Goal: Task Accomplishment & Management: Manage account settings

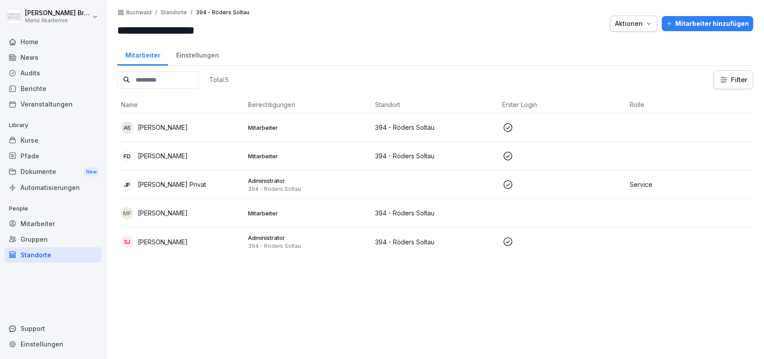
click at [188, 185] on p "[PERSON_NAME] Privat" at bounding box center [172, 184] width 68 height 9
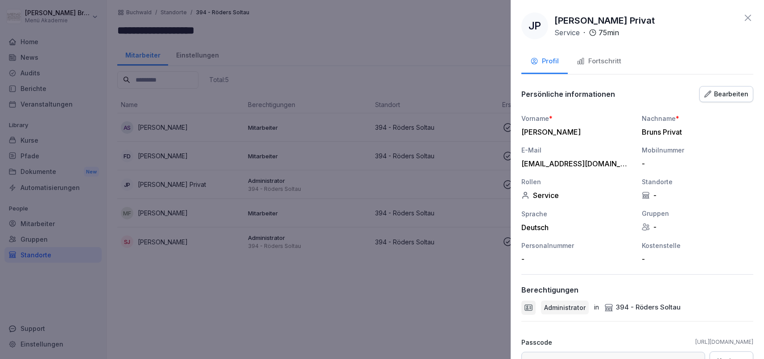
click at [729, 95] on div "Bearbeiten" at bounding box center [726, 94] width 44 height 10
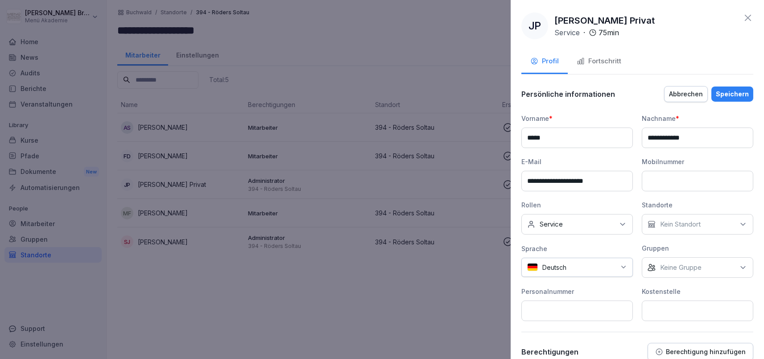
scroll to position [194, 0]
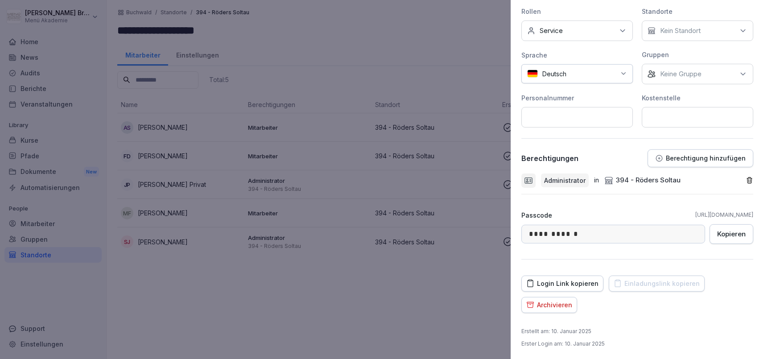
click at [720, 161] on p "Berechtigung hinzufügen" at bounding box center [706, 158] width 80 height 7
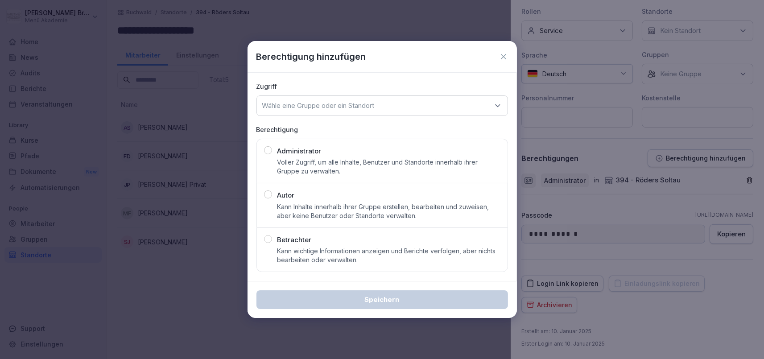
click at [328, 161] on p "Voller Zugriff, um alle Inhalte, Benutzer und Standorte innerhalb ihrer Gruppe …" at bounding box center [388, 167] width 223 height 18
click at [350, 103] on p "Wähle eine Gruppe oder ein Standort" at bounding box center [318, 105] width 112 height 9
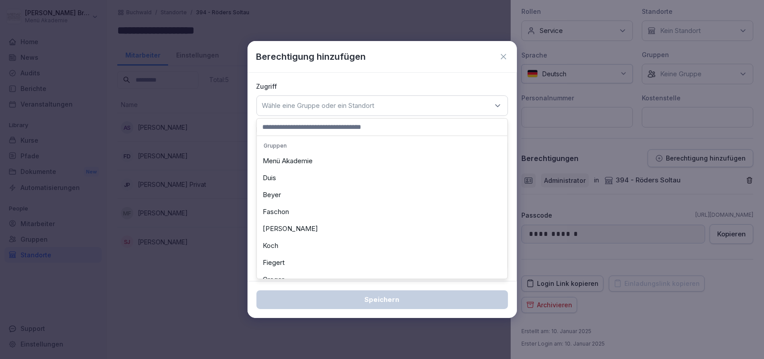
click at [321, 164] on div "Menü Akademie" at bounding box center [382, 161] width 246 height 17
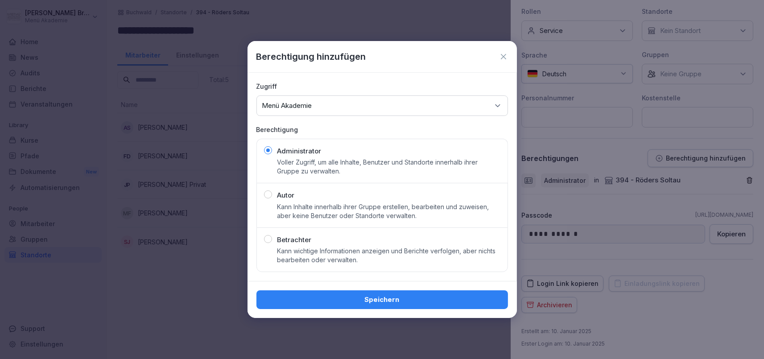
click at [365, 300] on div "Speichern" at bounding box center [382, 300] width 237 height 10
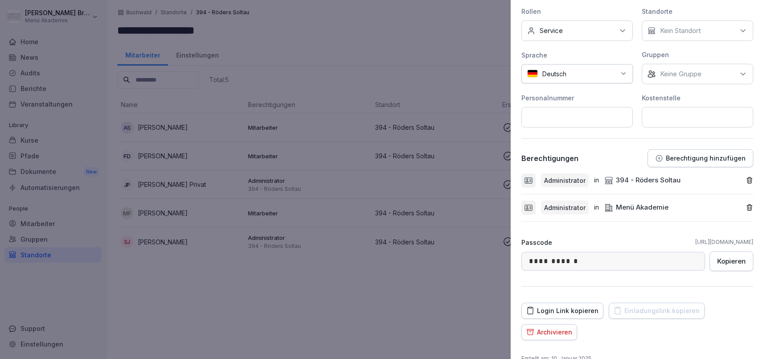
click at [749, 179] on icon "button" at bounding box center [750, 181] width 8 height 8
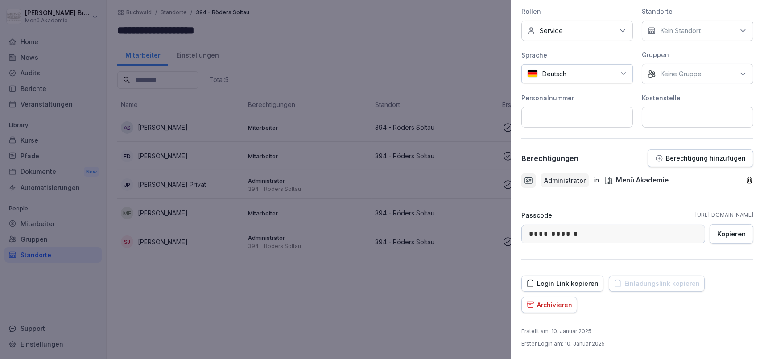
scroll to position [0, 0]
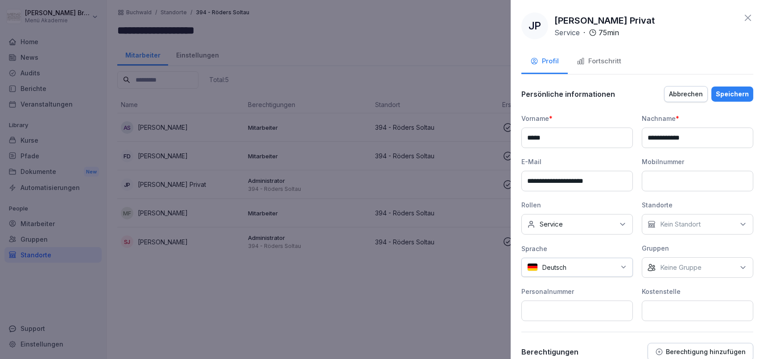
click at [732, 92] on div "Speichern" at bounding box center [732, 94] width 33 height 10
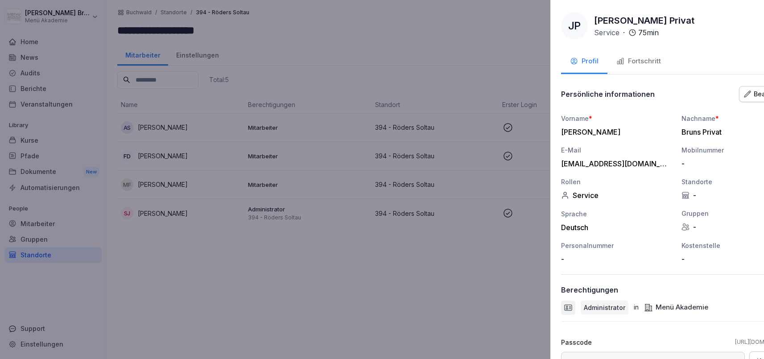
click at [370, 313] on div at bounding box center [382, 179] width 764 height 359
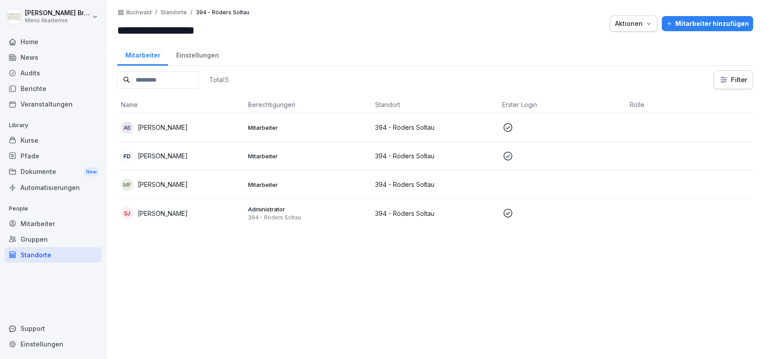
click at [37, 49] on div "Home" at bounding box center [52, 42] width 97 height 16
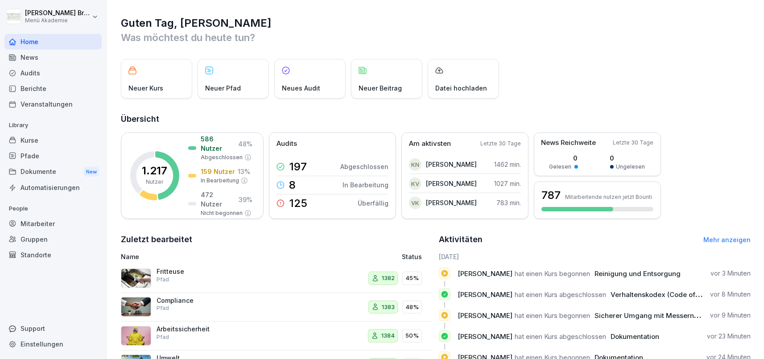
click at [40, 160] on div "Pfade" at bounding box center [52, 156] width 97 height 16
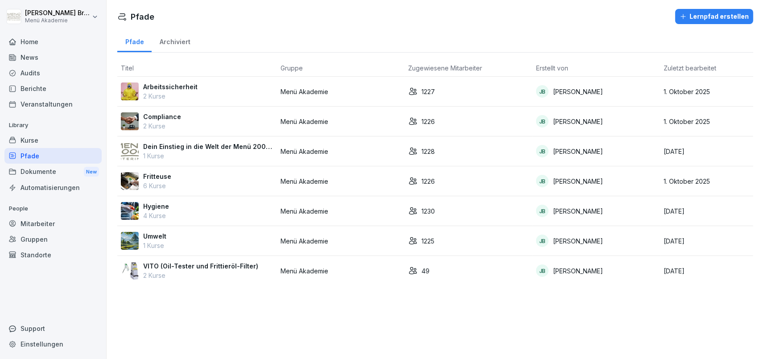
click at [165, 204] on p "Hygiene" at bounding box center [156, 206] width 26 height 9
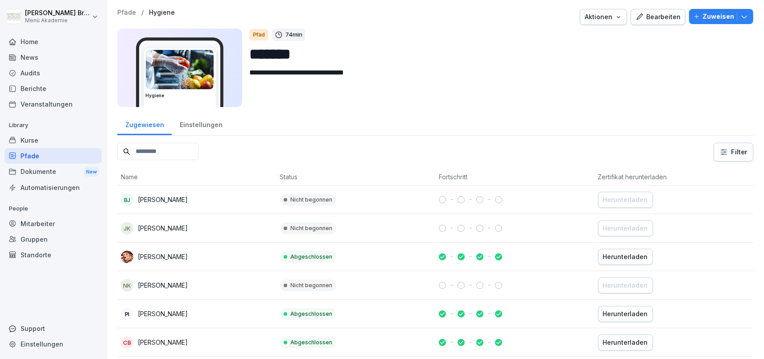
click at [204, 121] on div "Einstellungen" at bounding box center [201, 123] width 58 height 23
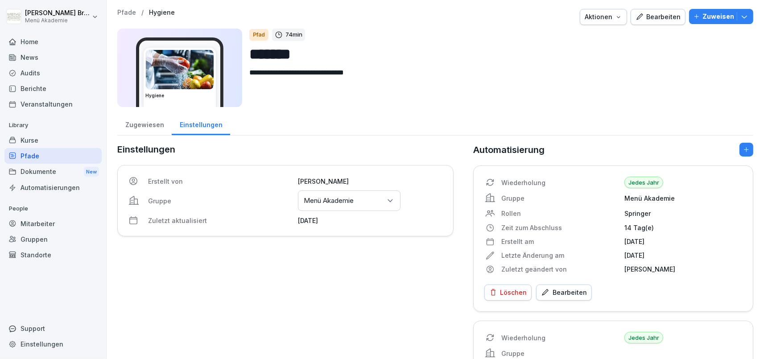
click at [62, 43] on div "Home" at bounding box center [52, 42] width 97 height 16
